Goal: Information Seeking & Learning: Learn about a topic

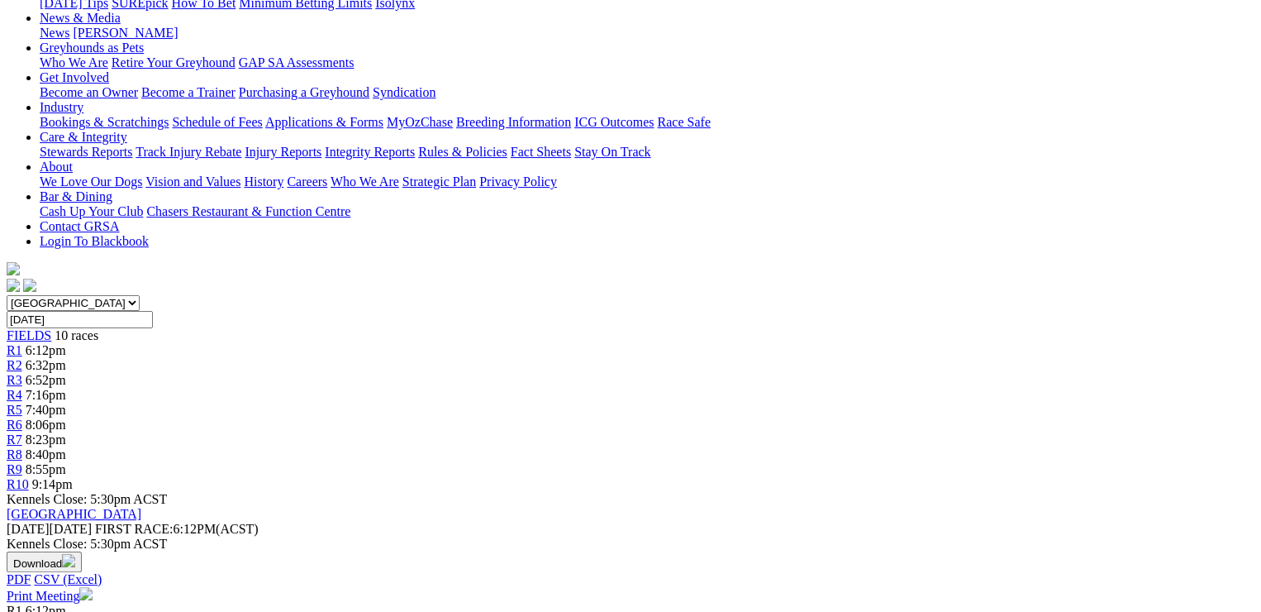
scroll to position [248, 0]
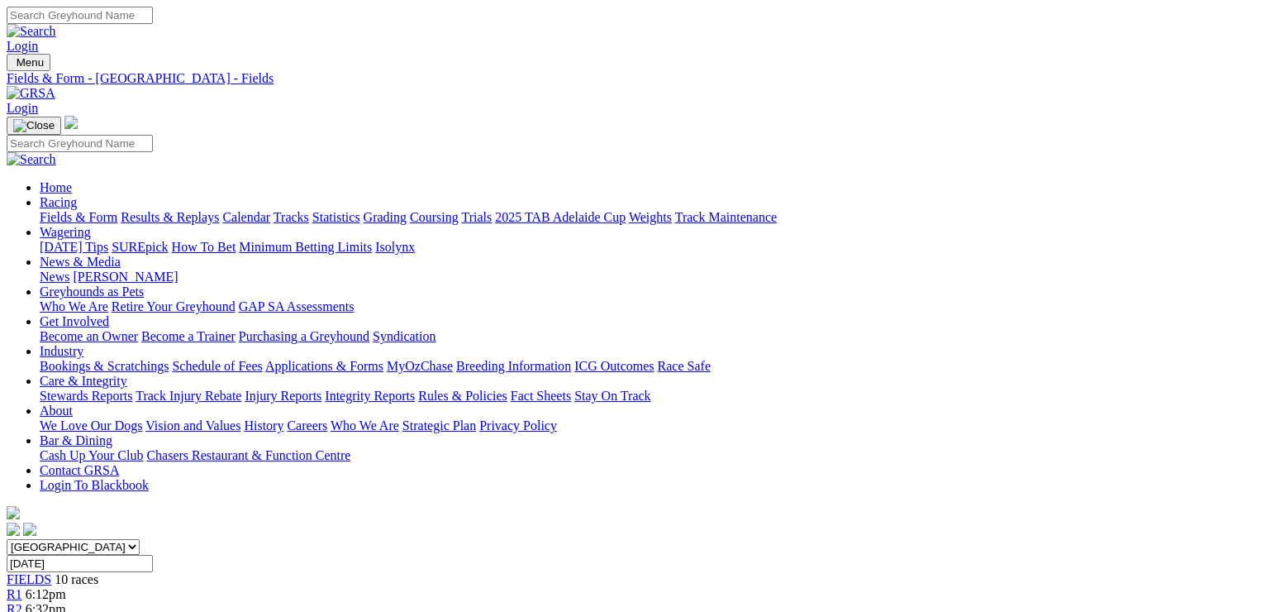
click at [69, 210] on link "Fields & Form" at bounding box center [79, 217] width 78 height 14
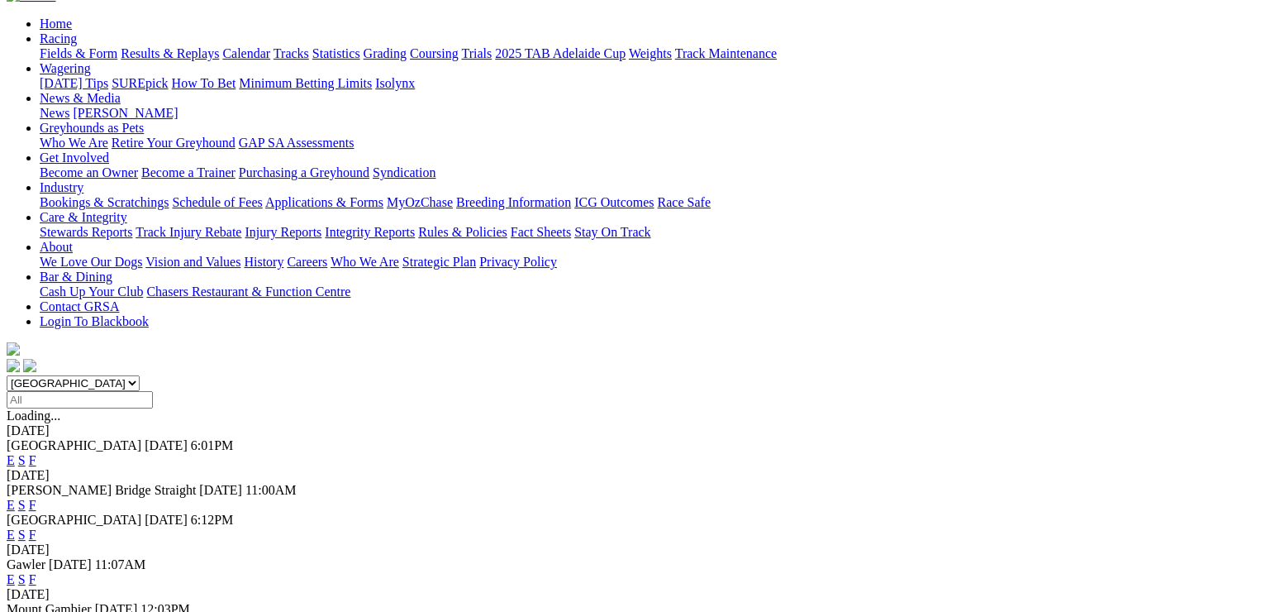
scroll to position [165, 0]
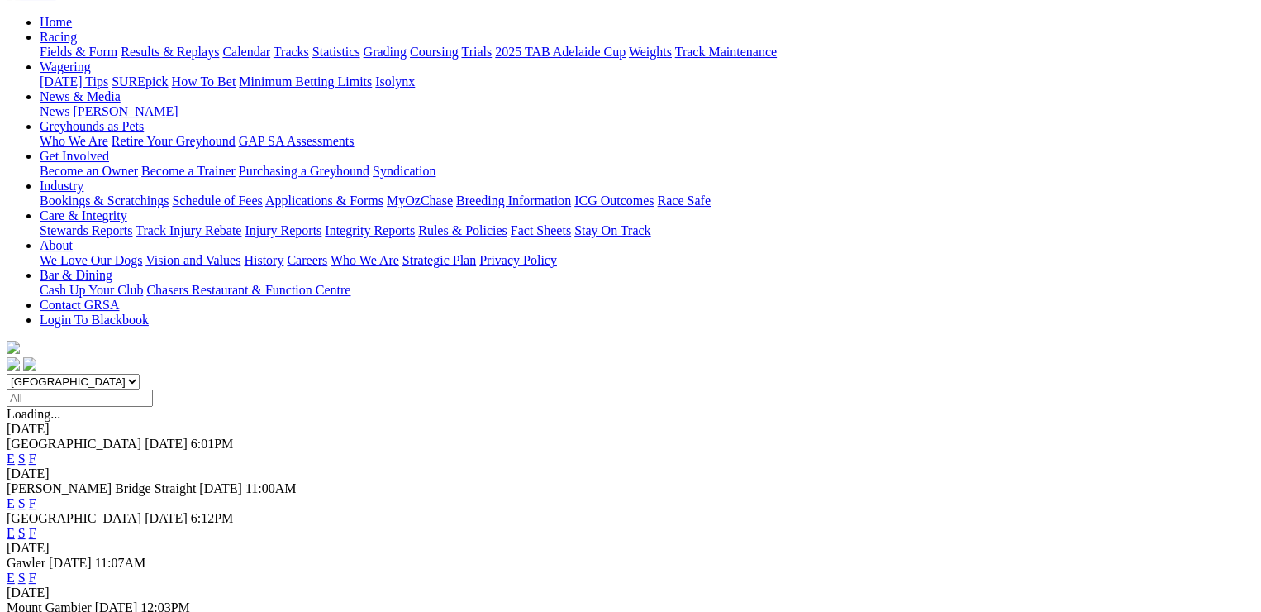
click at [36, 570] on link "F" at bounding box center [32, 577] width 7 height 14
